Goal: Communication & Community: Participate in discussion

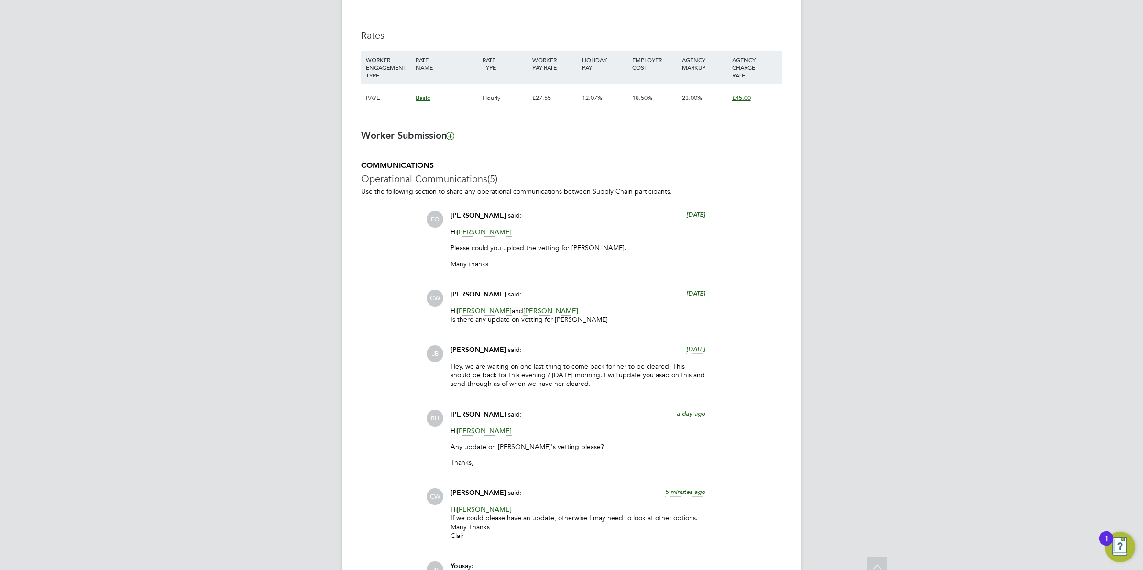
scroll to position [792, 0]
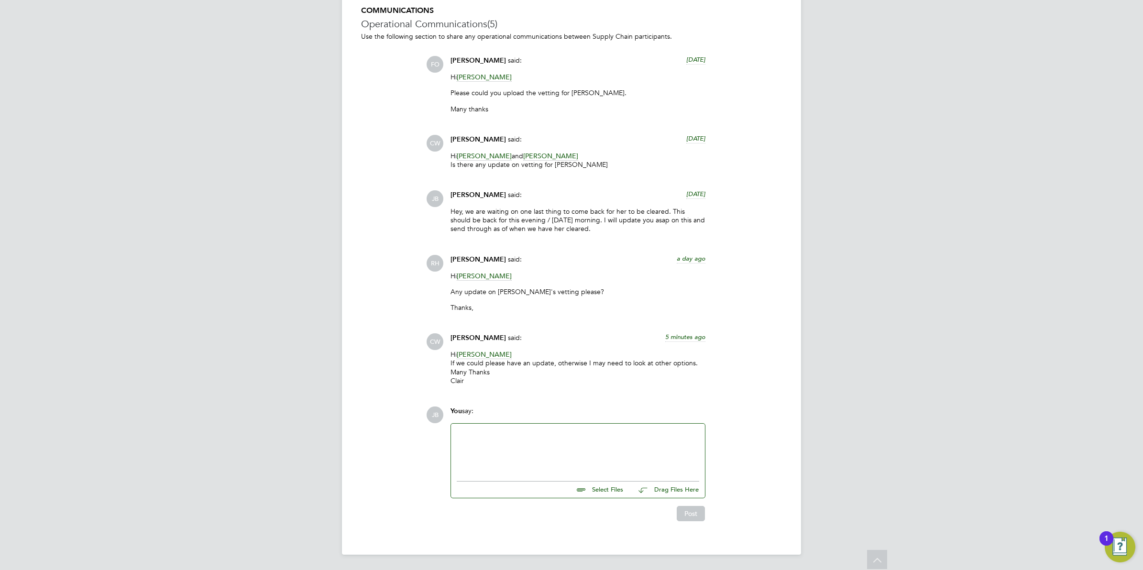
click at [491, 460] on div at bounding box center [578, 449] width 242 height 41
click at [587, 446] on div "Hey [PERSON_NAME], i spoke with [PERSON_NAME] [DATE] regarding an update. We ar…" at bounding box center [578, 449] width 242 height 41
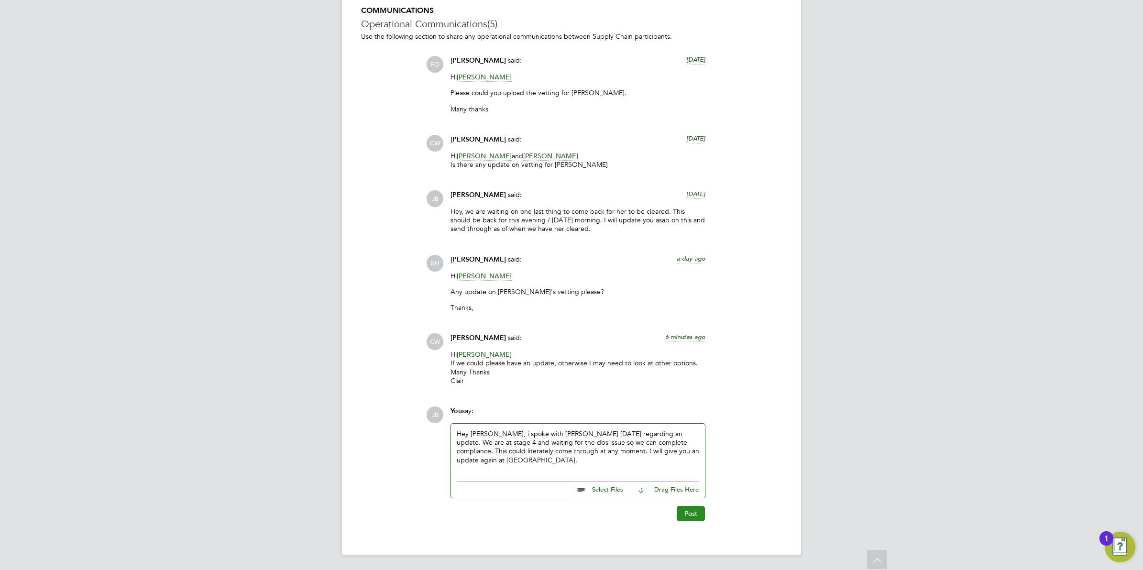
click at [688, 508] on button "Post" at bounding box center [690, 513] width 28 height 15
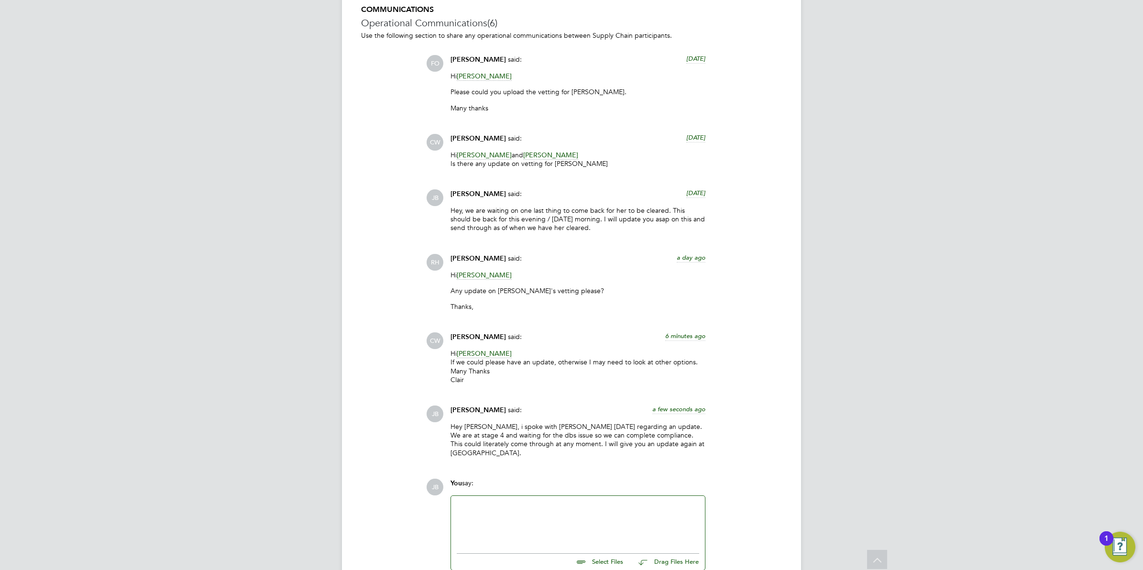
drag, startPoint x: 688, startPoint y: 508, endPoint x: 550, endPoint y: 436, distance: 156.1
click at [550, 436] on div "COMMUNICATIONS Operational Communications (6) Use the following section to shar…" at bounding box center [571, 299] width 421 height 588
click at [518, 436] on p "Hey [PERSON_NAME], i spoke with [PERSON_NAME] [DATE] regarding an update. We ar…" at bounding box center [577, 439] width 255 height 35
click at [572, 434] on p "Hey [PERSON_NAME], i spoke with [PERSON_NAME] [DATE] regarding an update. We ar…" at bounding box center [577, 439] width 255 height 35
drag, startPoint x: 572, startPoint y: 434, endPoint x: 522, endPoint y: 503, distance: 85.6
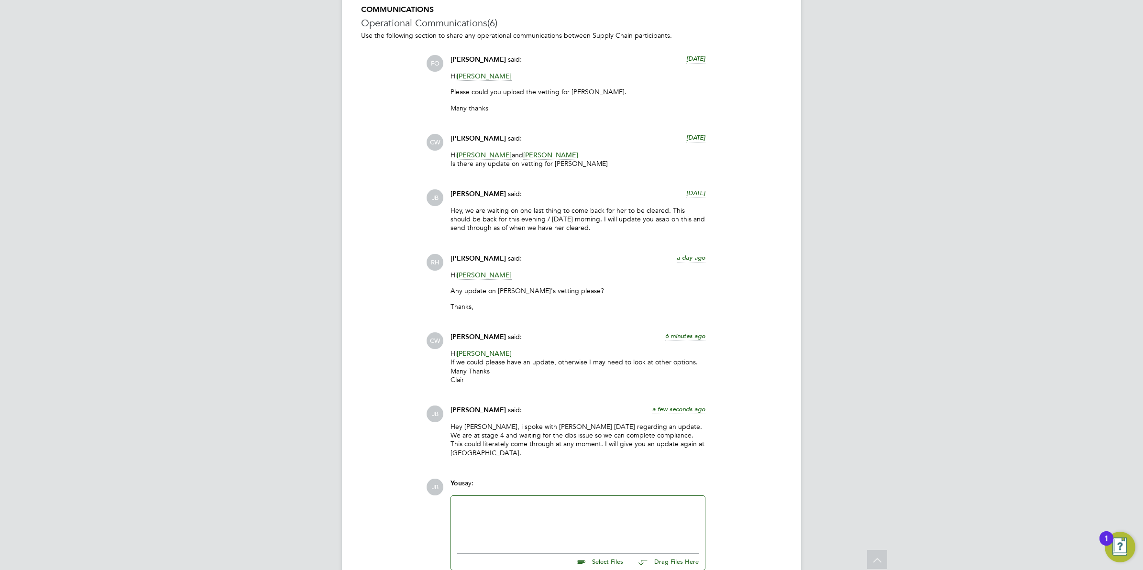
click at [522, 503] on div at bounding box center [578, 521] width 242 height 41
click at [581, 522] on div "to be issued*" at bounding box center [578, 521] width 242 height 41
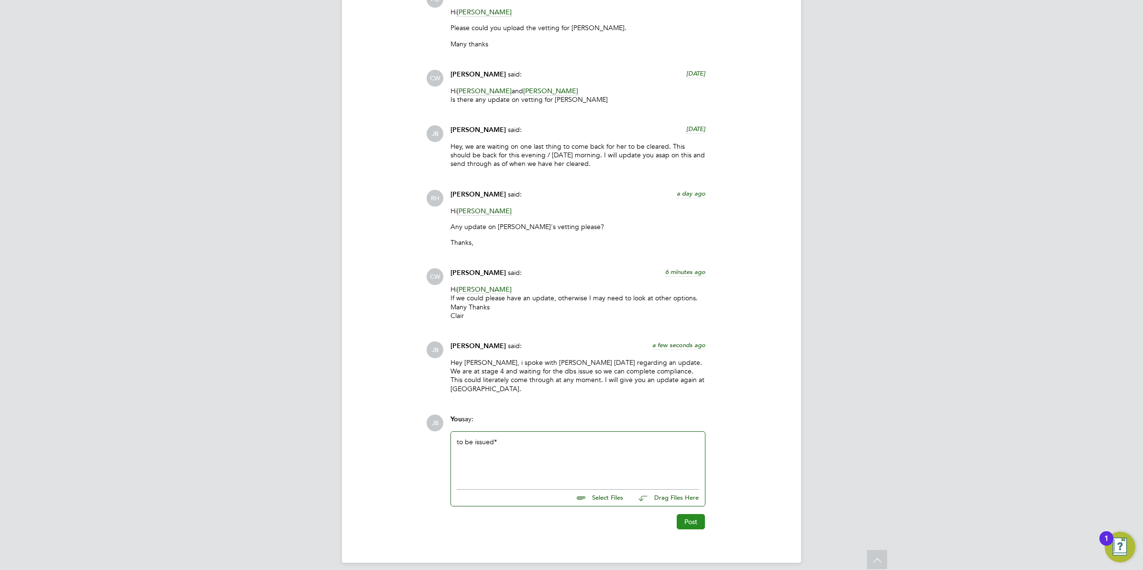
click at [686, 518] on button "Post" at bounding box center [690, 521] width 28 height 15
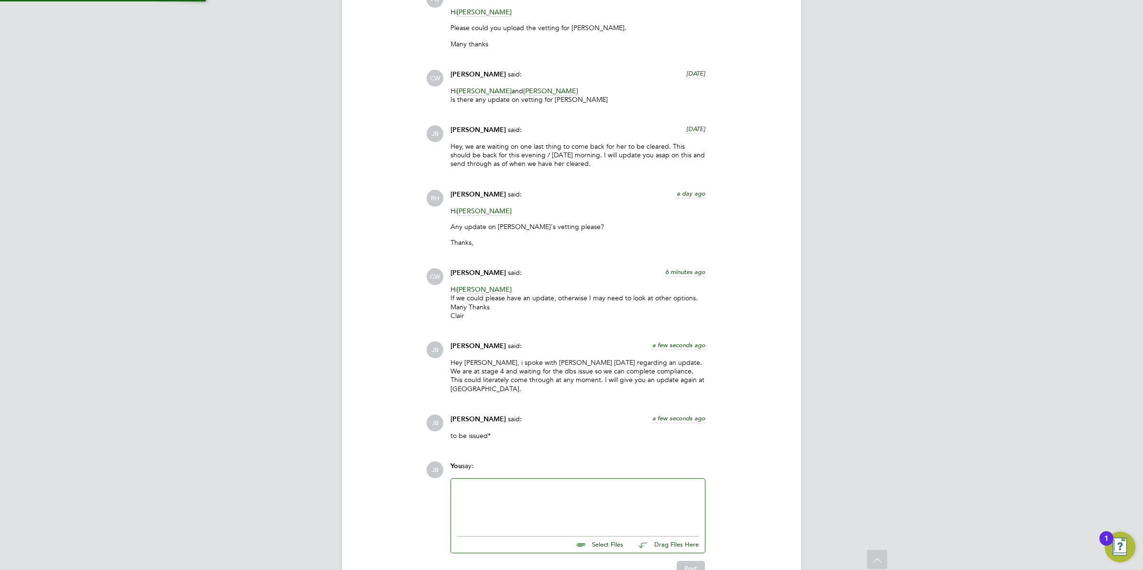
scroll to position [903, 0]
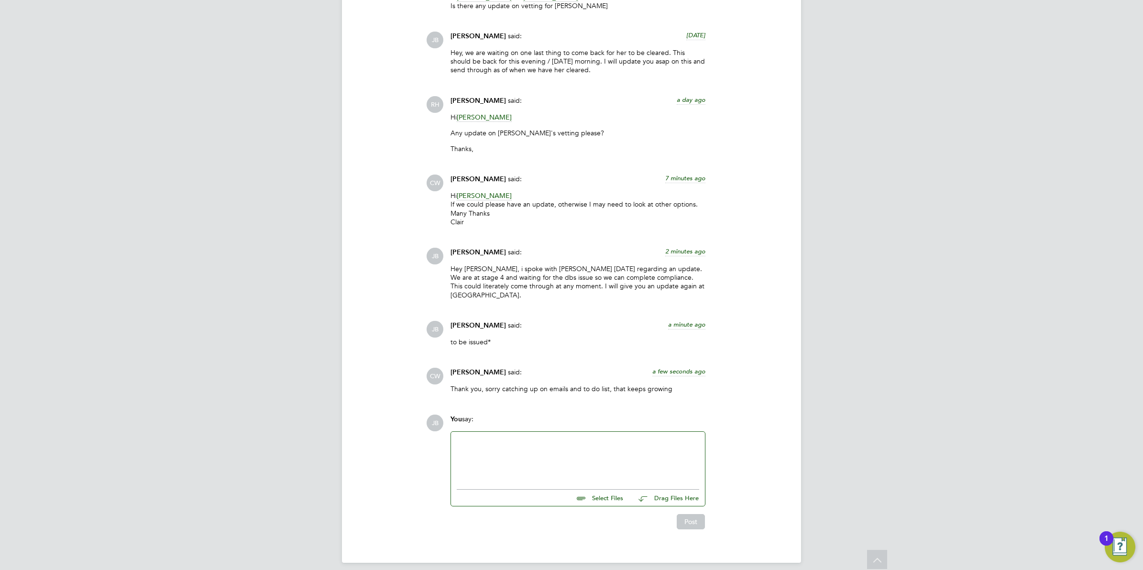
click at [502, 437] on div at bounding box center [578, 457] width 242 height 41
click at [686, 514] on button "Post" at bounding box center [690, 521] width 28 height 15
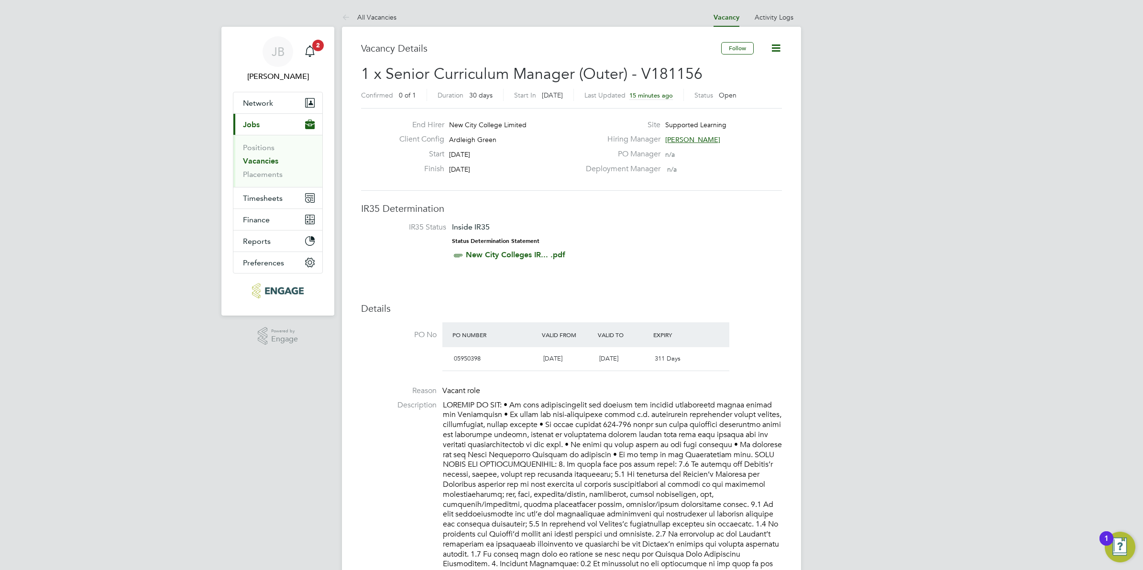
click at [697, 135] on span "Rachel Johnson" at bounding box center [692, 139] width 55 height 9
click at [303, 54] on div "Main navigation" at bounding box center [309, 51] width 19 height 19
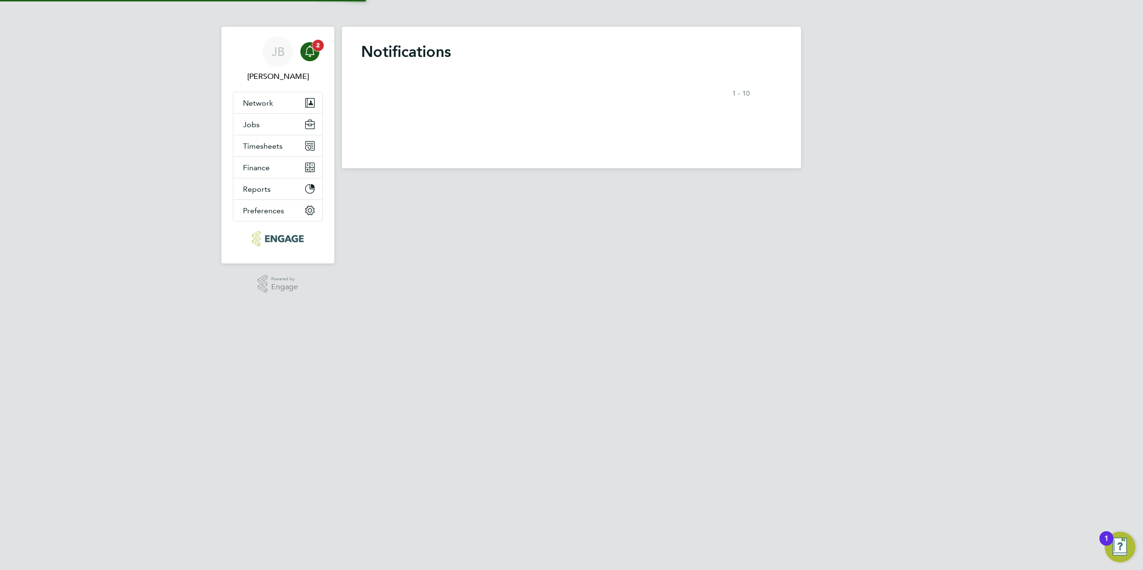
click at [313, 49] on span "2" at bounding box center [317, 45] width 11 height 11
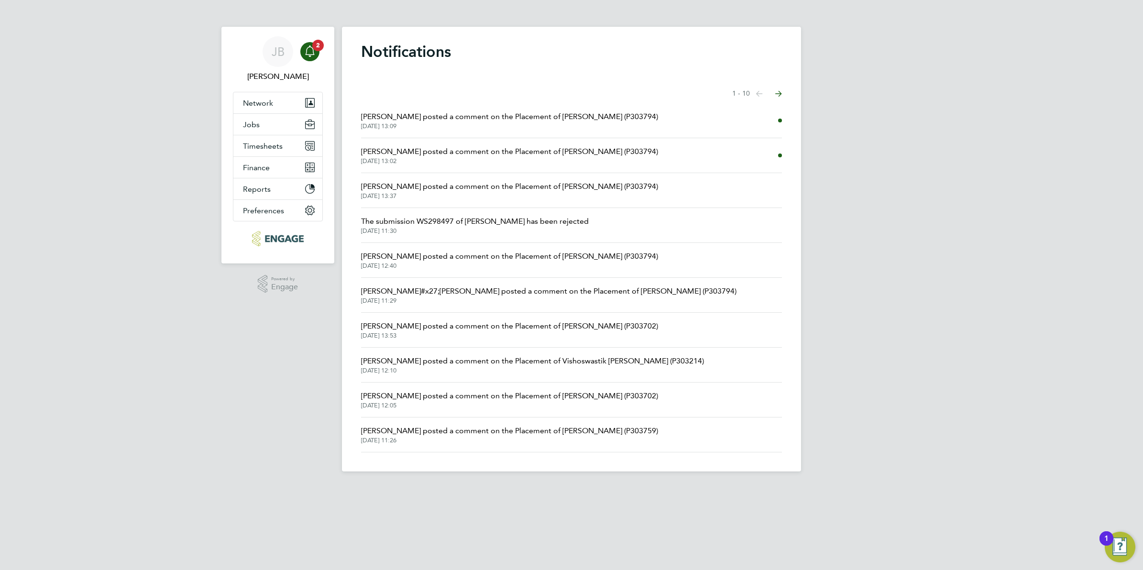
click at [455, 132] on li "Clair Windsor posted a comment on the Placement of Katarzyna Piotrowska (P30379…" at bounding box center [571, 120] width 421 height 35
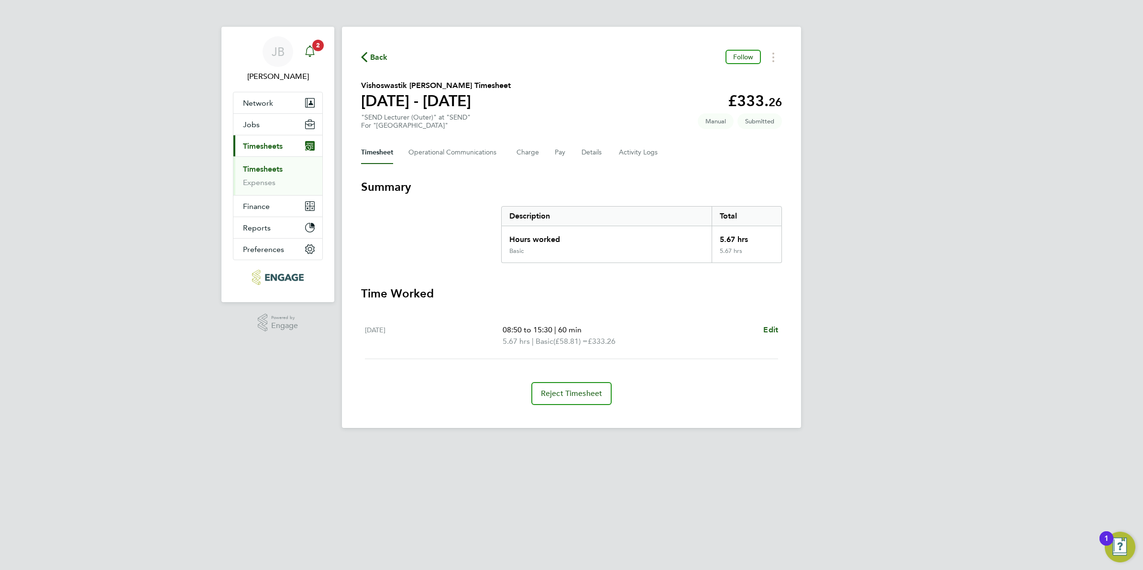
click at [312, 47] on app-alerts-badge "2" at bounding box center [318, 45] width 12 height 13
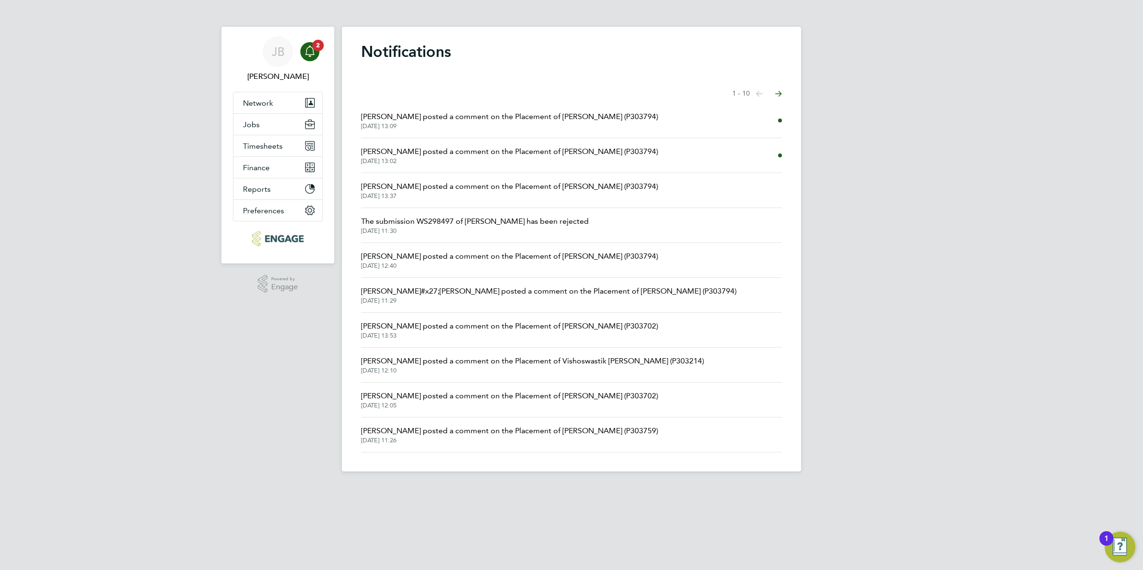
click at [491, 118] on span "[PERSON_NAME] posted a comment on the Placement of [PERSON_NAME] (P303794)" at bounding box center [509, 116] width 297 height 11
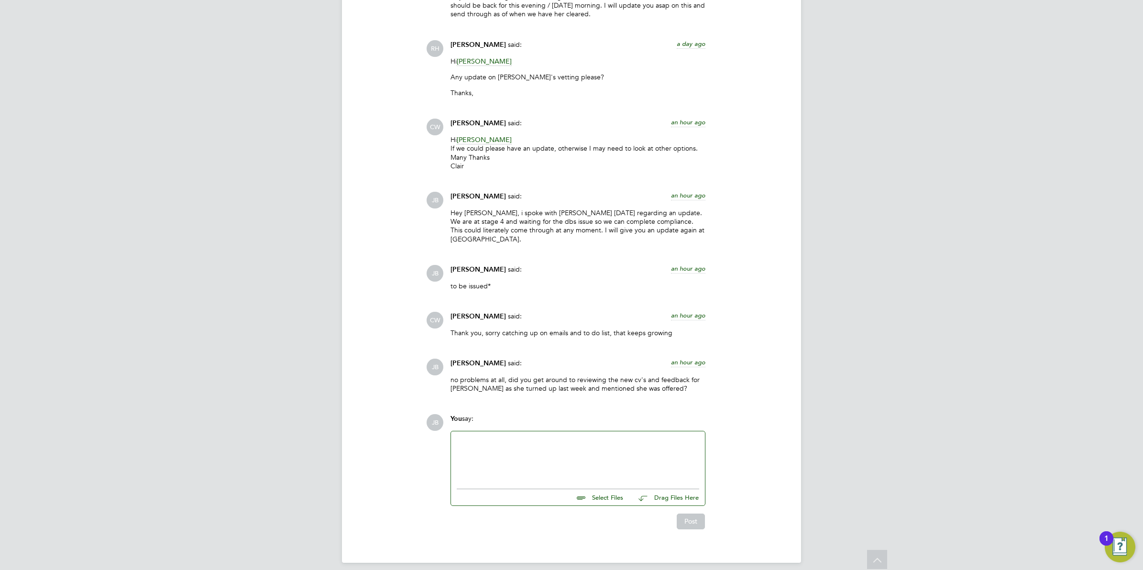
click at [434, 312] on span "CW" at bounding box center [434, 320] width 17 height 17
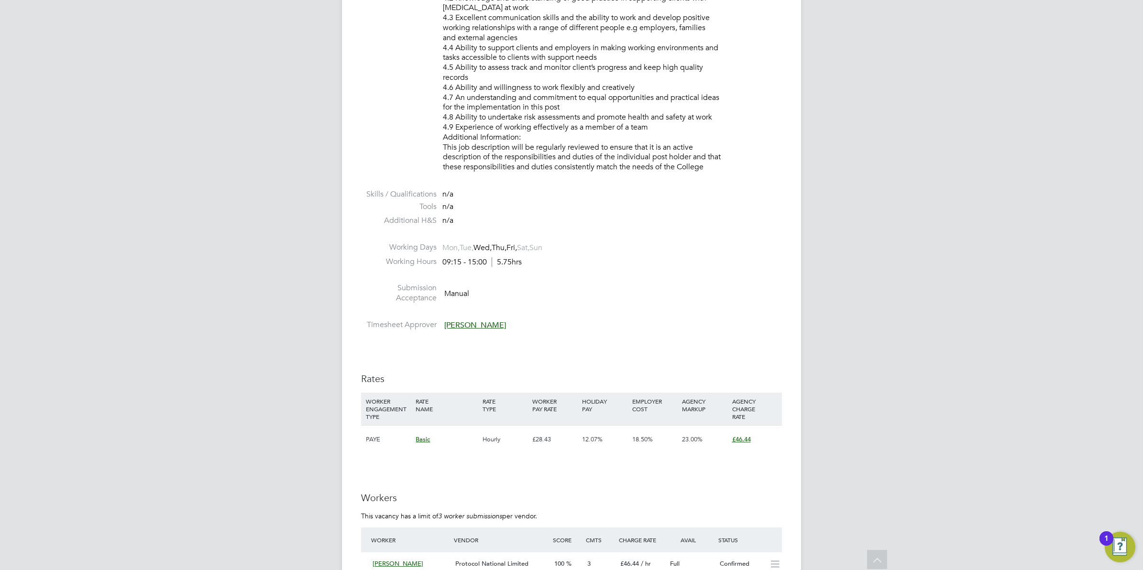
scroll to position [1051, 0]
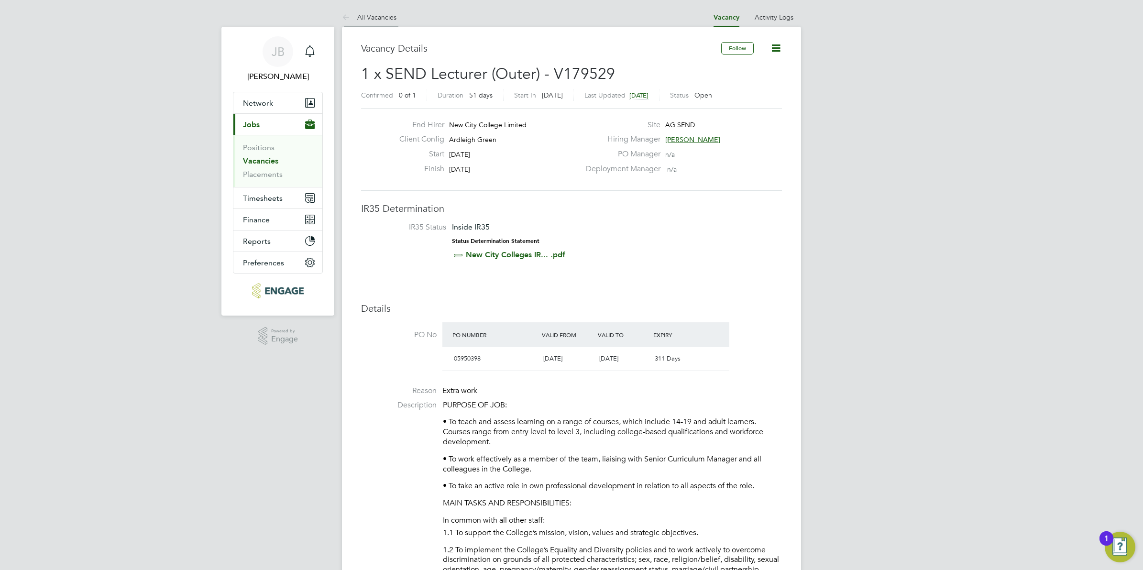
click at [345, 17] on icon at bounding box center [348, 18] width 12 height 12
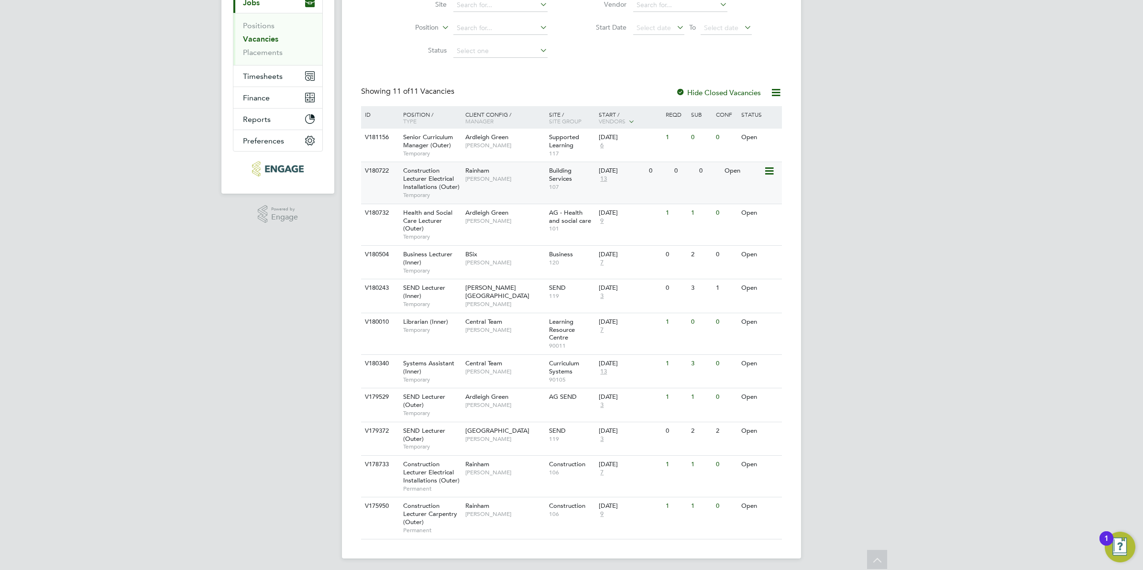
scroll to position [127, 0]
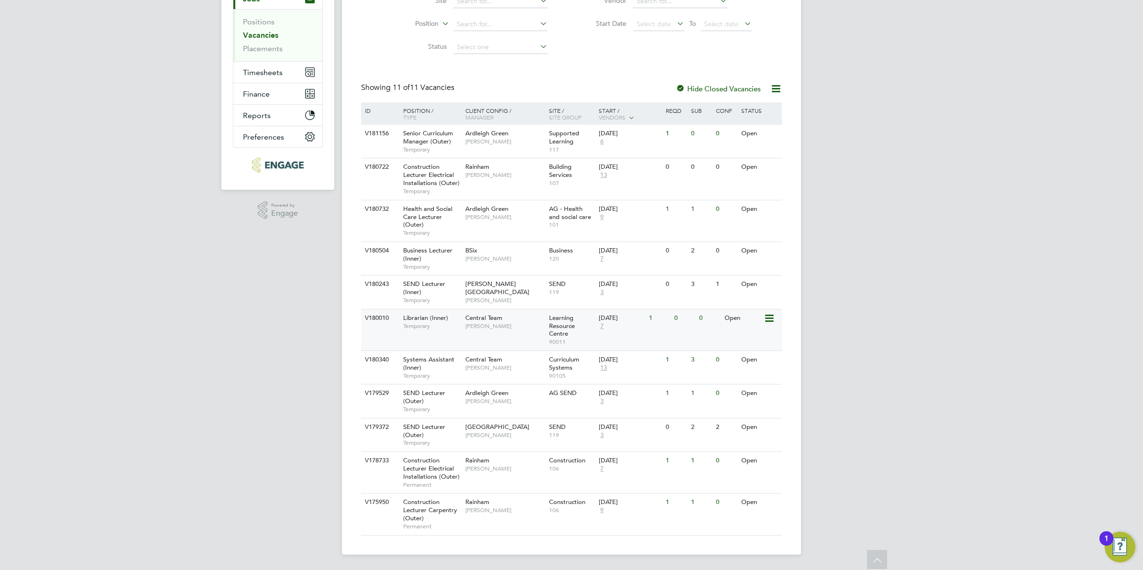
click at [490, 332] on div "Central Team Alka Lathigra" at bounding box center [505, 321] width 84 height 25
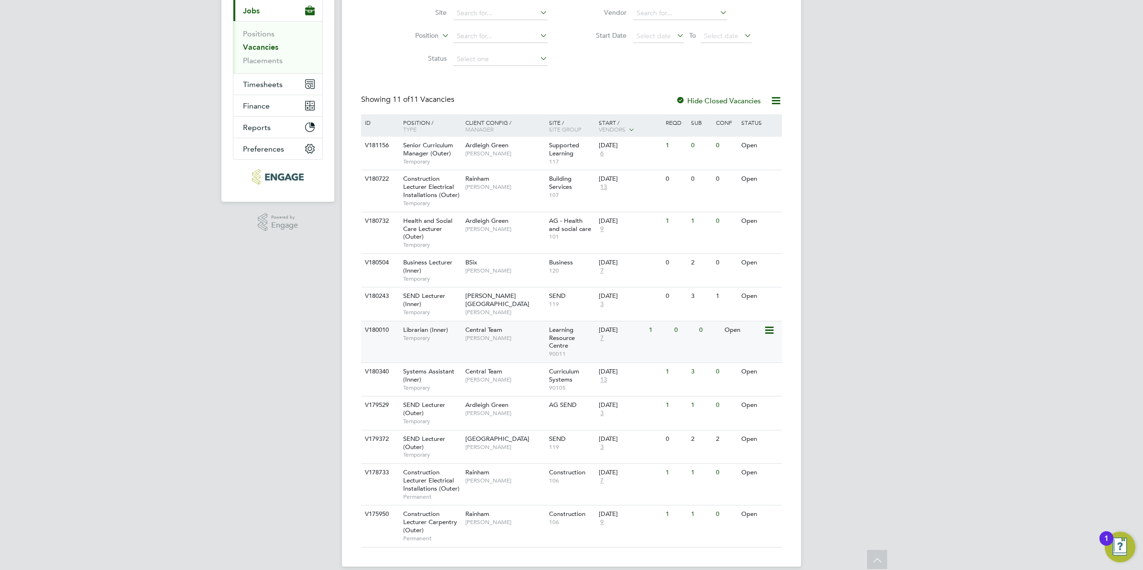
click at [483, 335] on span "[PERSON_NAME]" at bounding box center [504, 338] width 79 height 8
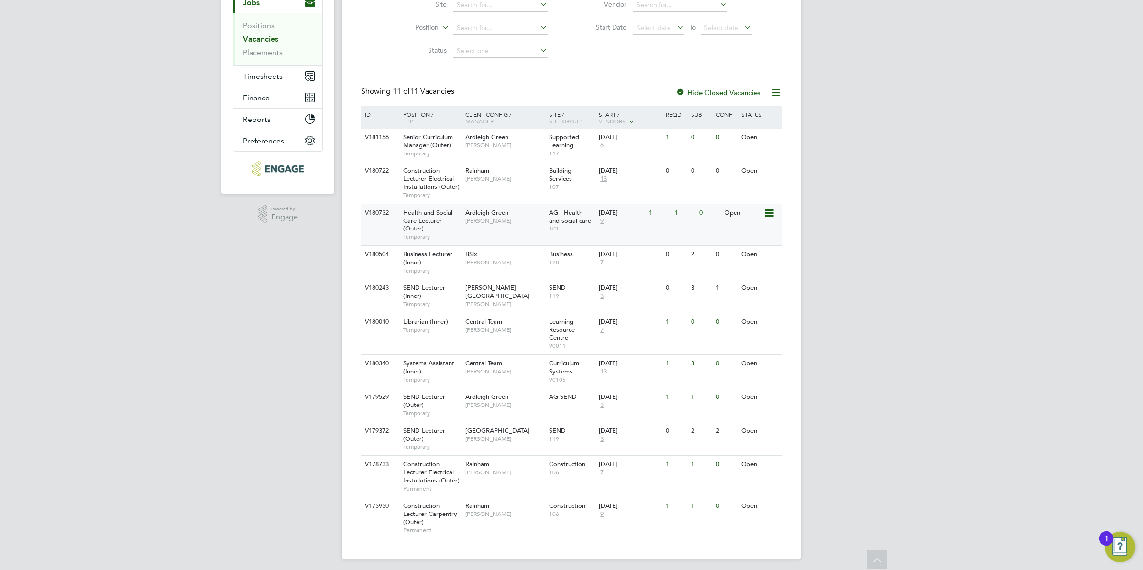
scroll to position [127, 0]
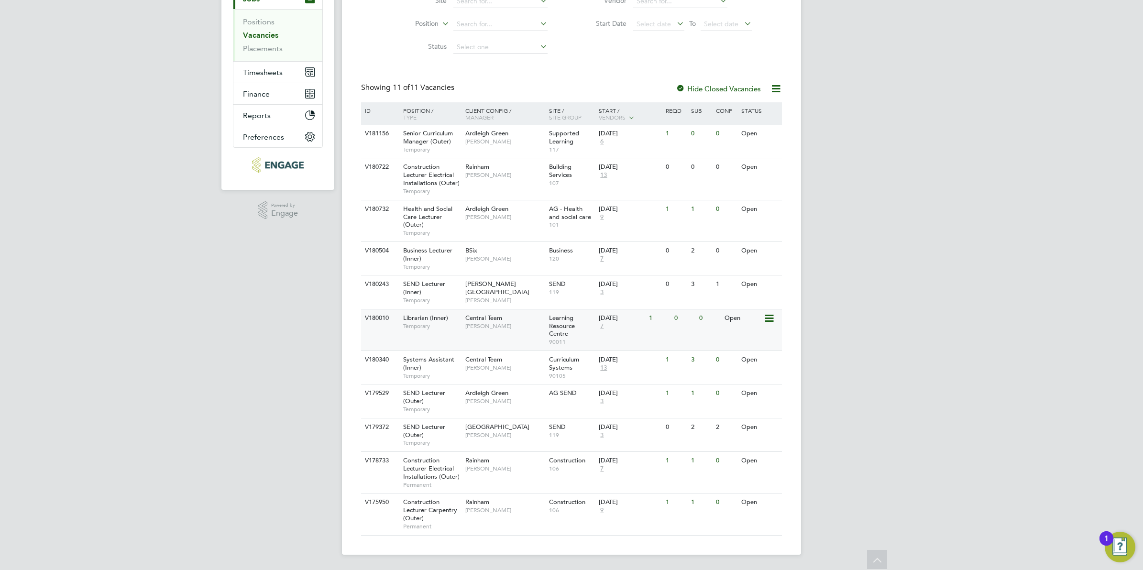
click at [481, 326] on span "[PERSON_NAME]" at bounding box center [504, 326] width 79 height 8
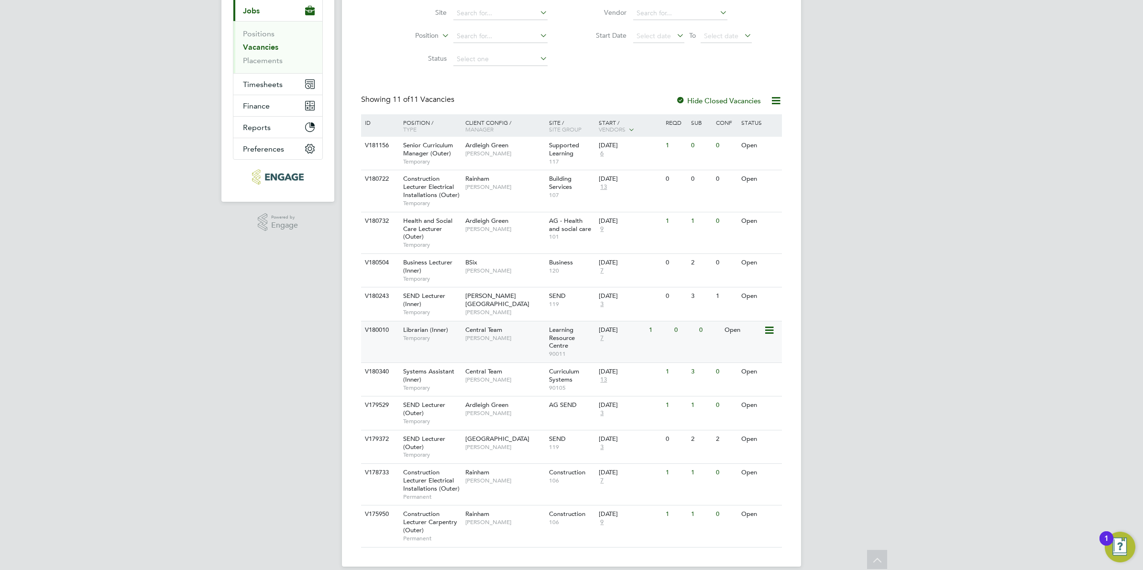
click at [476, 341] on span "Alka Lathigra" at bounding box center [504, 338] width 79 height 8
click at [463, 158] on div "Ardleigh Green Rachel Johnson" at bounding box center [505, 149] width 84 height 25
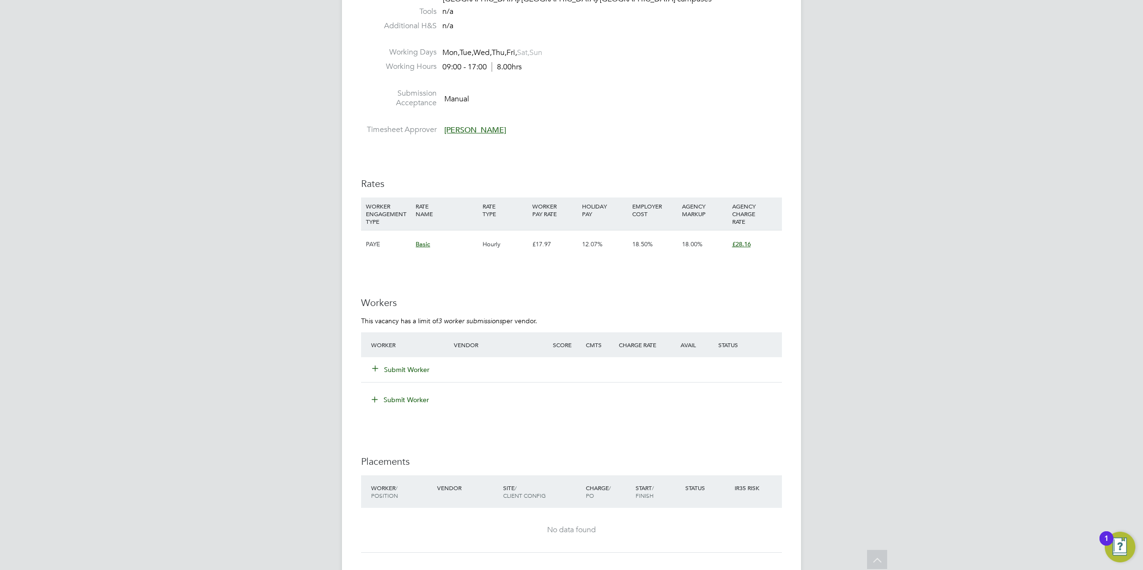
scroll to position [2034, 0]
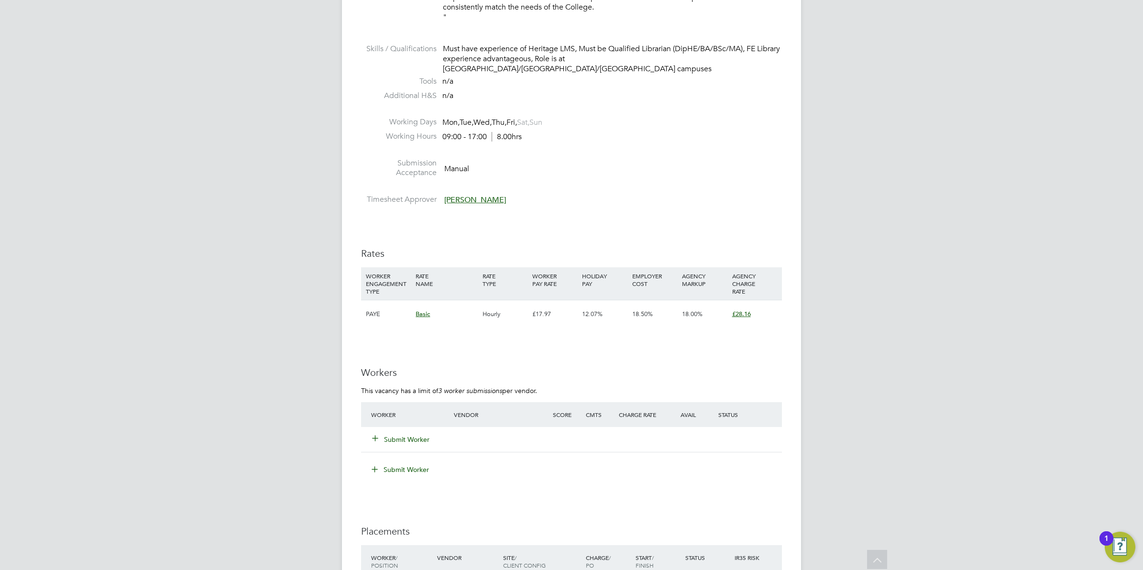
scroll to position [1964, 0]
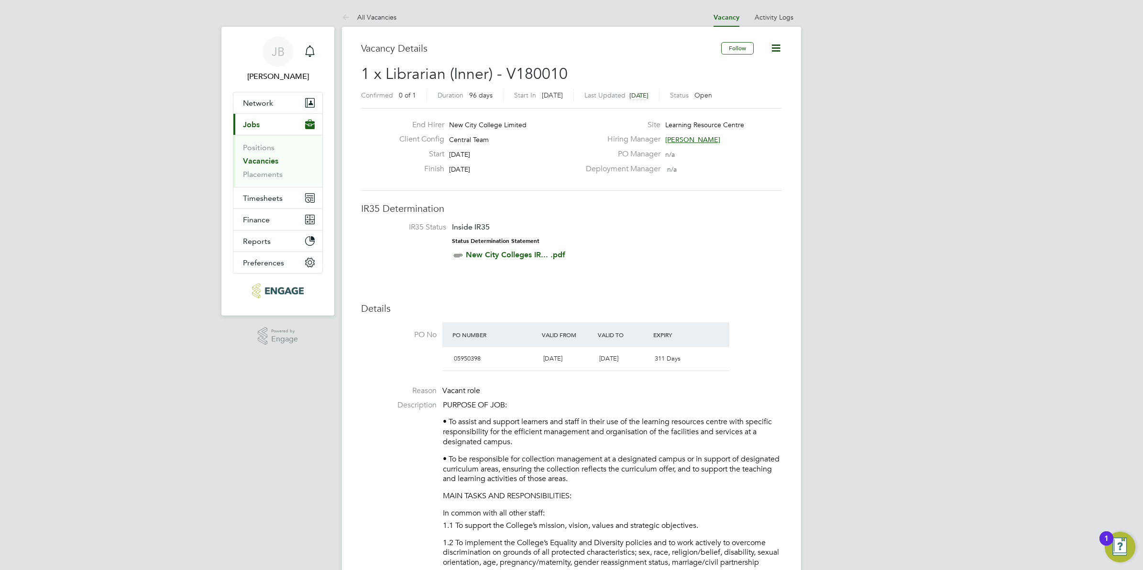
click at [680, 121] on span "Learning Resource Centre" at bounding box center [704, 124] width 79 height 9
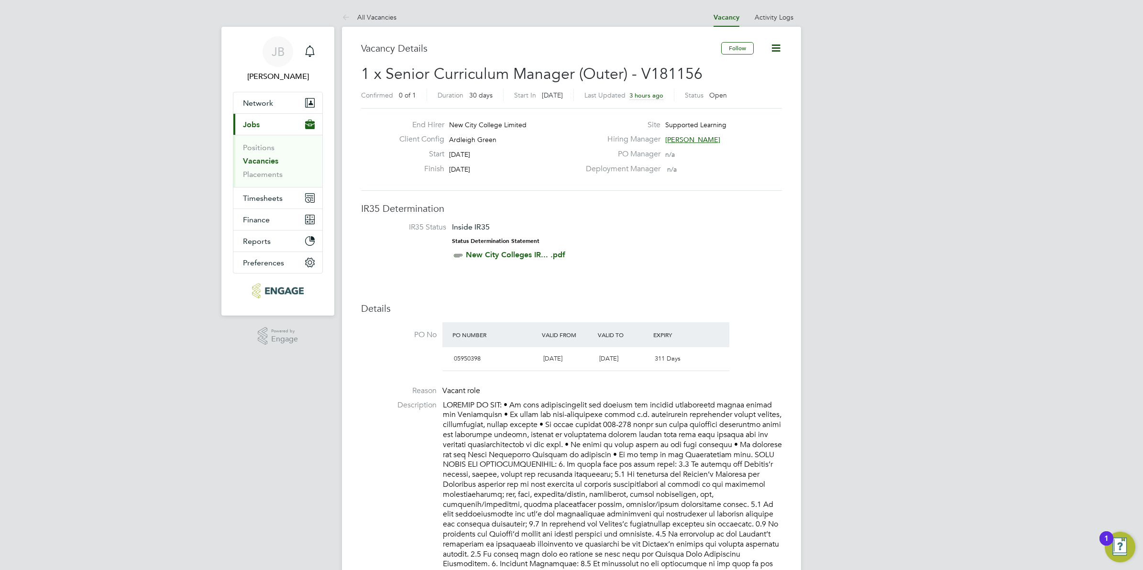
scroll to position [28, 67]
